Goal: Transaction & Acquisition: Purchase product/service

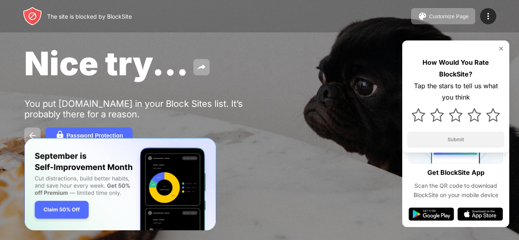
click at [484, 173] on div "Nice try... You put [DOMAIN_NAME] in your Block Sites list. It’s probably there…" at bounding box center [259, 94] width 519 height 188
click at [419, 112] on img at bounding box center [418, 115] width 14 height 14
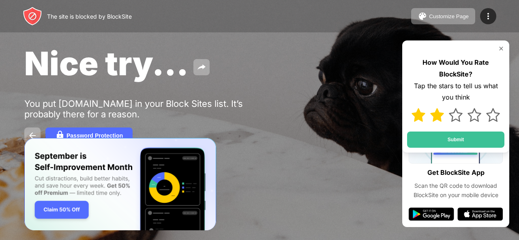
click at [440, 113] on img at bounding box center [437, 115] width 14 height 14
click at [455, 112] on img at bounding box center [455, 115] width 14 height 14
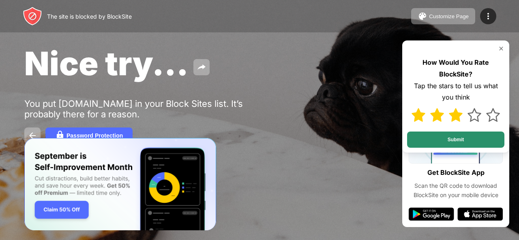
click at [447, 135] on button "Submit" at bounding box center [455, 140] width 97 height 16
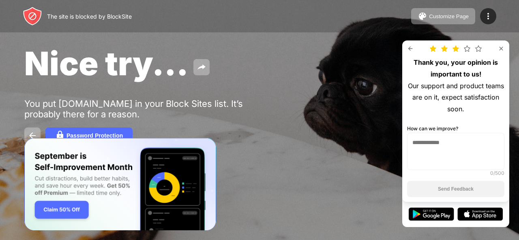
click at [464, 48] on img at bounding box center [466, 48] width 6 height 6
click at [206, 67] on button at bounding box center [201, 67] width 16 height 16
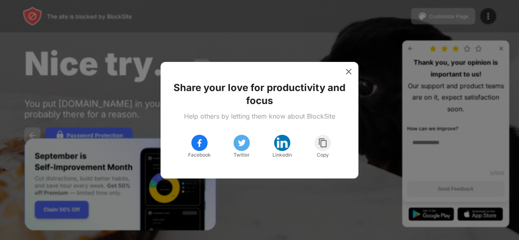
click at [322, 144] on img at bounding box center [323, 143] width 10 height 10
click at [349, 66] on div at bounding box center [348, 71] width 13 height 13
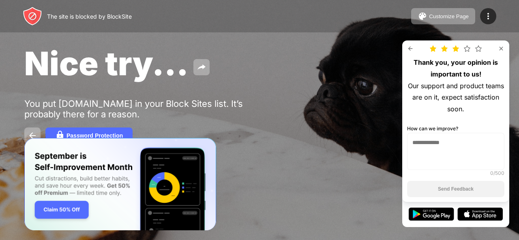
click at [54, 208] on img "Banner Message" at bounding box center [120, 184] width 192 height 93
